Goal: Communication & Community: Answer question/provide support

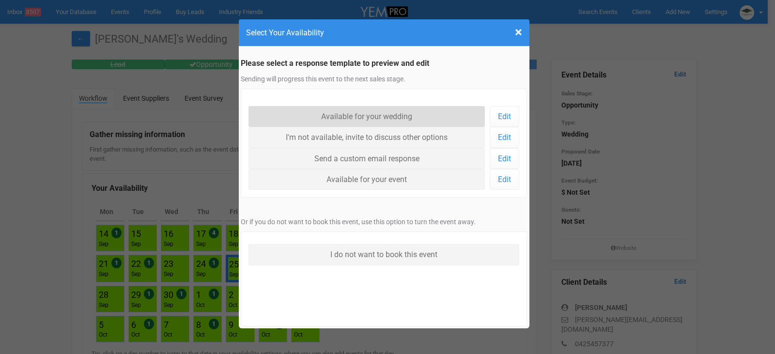
click at [385, 116] on link "Available for your wedding" at bounding box center [366, 116] width 237 height 21
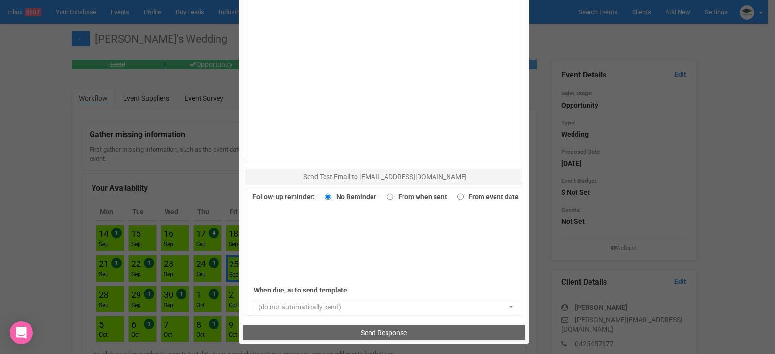
scroll to position [666, 0]
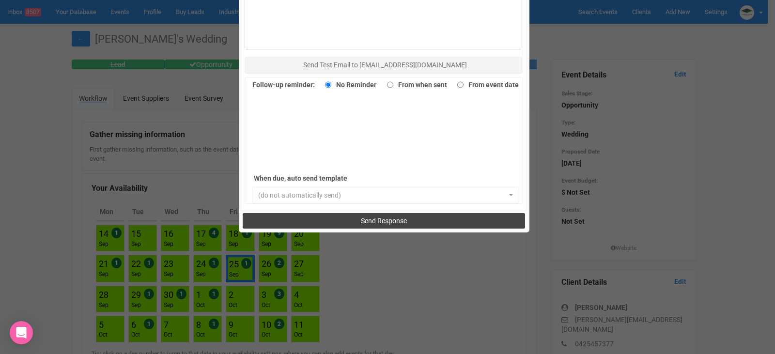
click at [362, 217] on span "Send Response" at bounding box center [384, 221] width 46 height 8
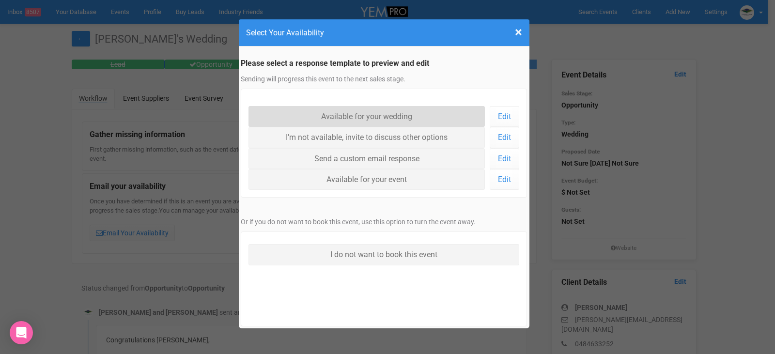
click at [356, 114] on link "Available for your wedding" at bounding box center [366, 116] width 237 height 21
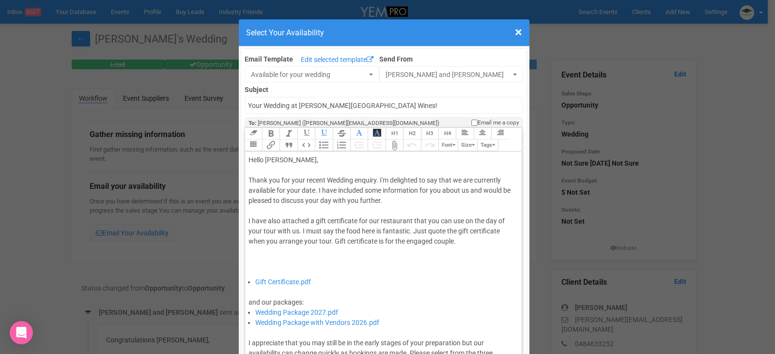
click at [311, 192] on div "Thank you for your recent Wedding enquiry. I'm delighted to say that we are cur…" at bounding box center [381, 226] width 267 height 102
click at [312, 192] on div "Thank you for your recent Wedding enquiry. I'm delighted to say that we are cur…" at bounding box center [381, 226] width 267 height 102
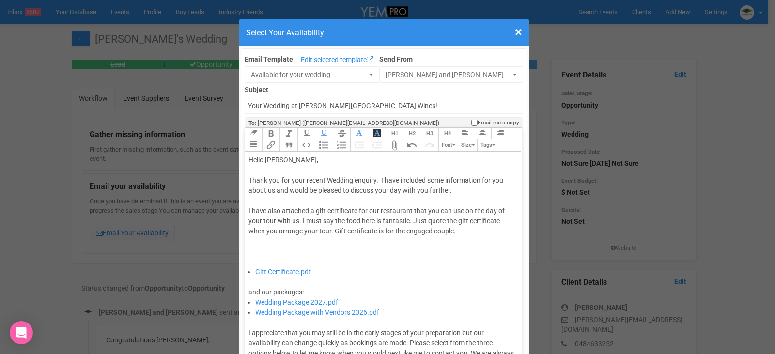
type trix-editor "<div>Hello Claudia,&nbsp;</div><div><br></div><div>Thank you for your recent We…"
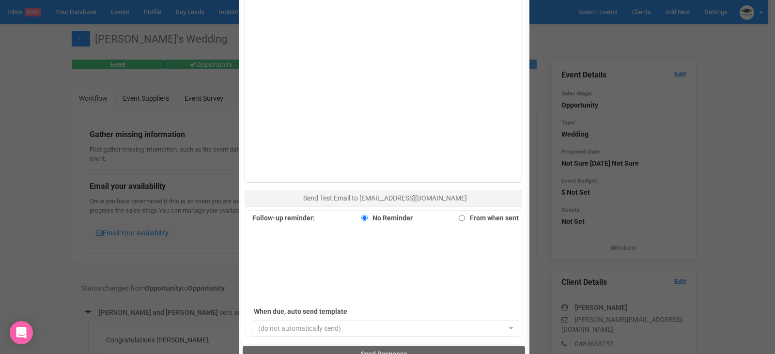
scroll to position [666, 0]
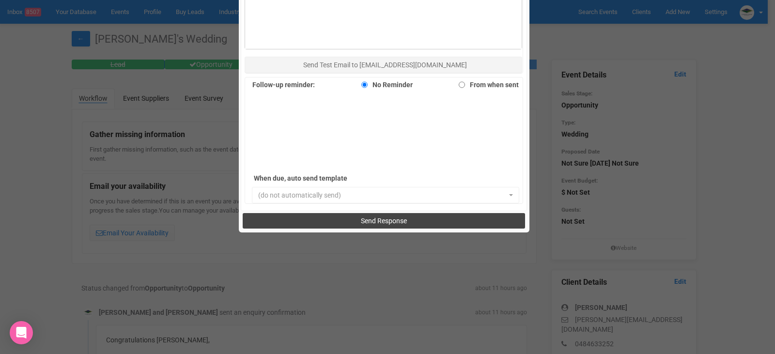
click at [384, 220] on span "Send Response" at bounding box center [384, 221] width 46 height 8
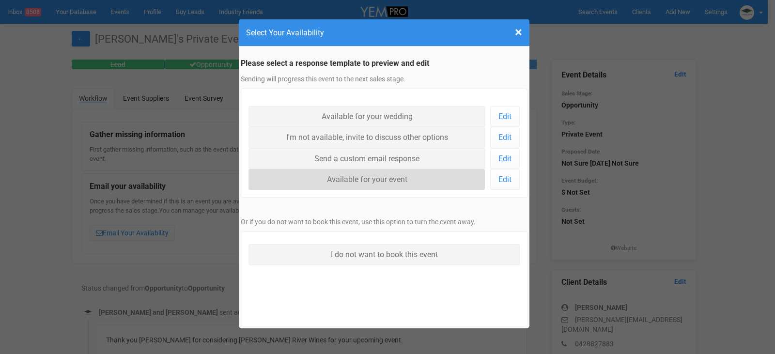
drag, startPoint x: 357, startPoint y: 175, endPoint x: 371, endPoint y: 190, distance: 20.6
click at [357, 175] on link "Available for your event" at bounding box center [366, 179] width 237 height 21
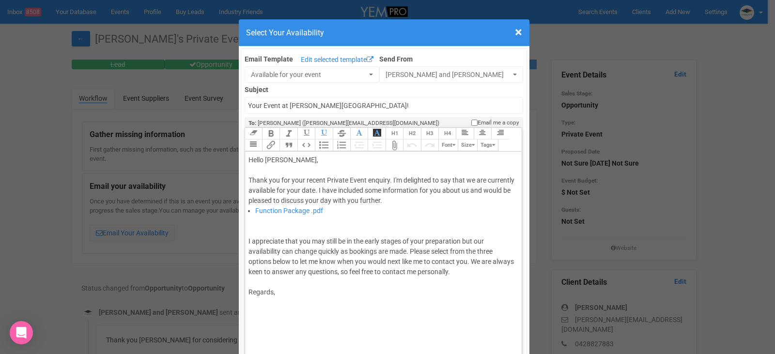
click at [340, 187] on div "Thank you for your recent Private Event enquiry. I'm delighted to say that we a…" at bounding box center [381, 190] width 267 height 31
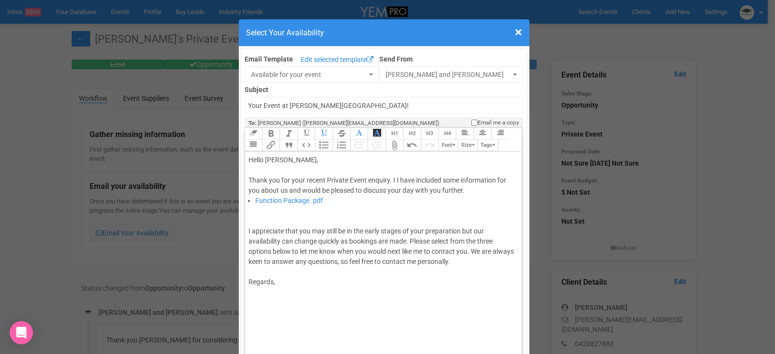
type trix-editor "<div>Hello Rebekah,&nbsp;</div><div><br></div><div>Thank you for your recent Pr…"
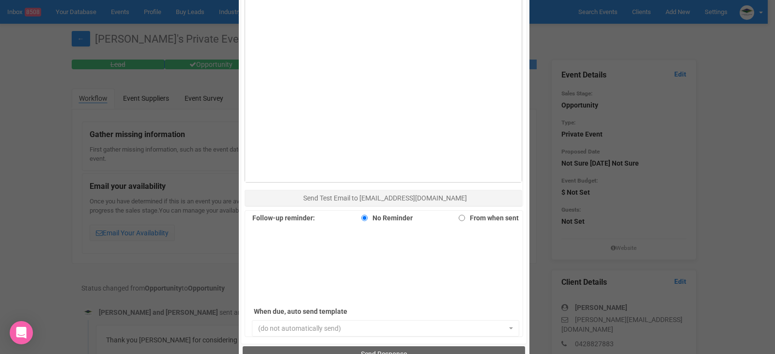
scroll to position [666, 0]
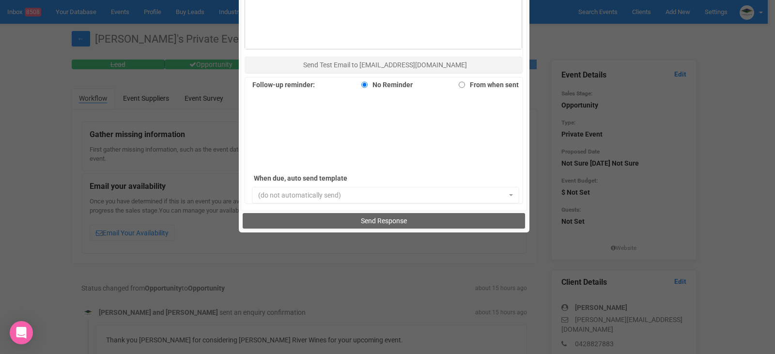
click at [360, 229] on div "Send Response" at bounding box center [384, 220] width 287 height 19
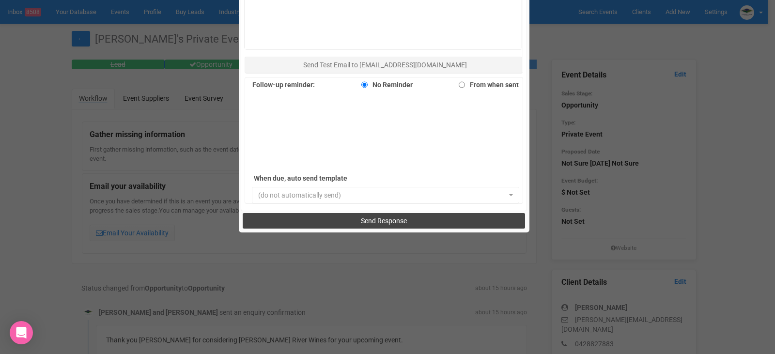
click at [409, 222] on button "Send Response" at bounding box center [384, 220] width 282 height 15
